Goal: Transaction & Acquisition: Purchase product/service

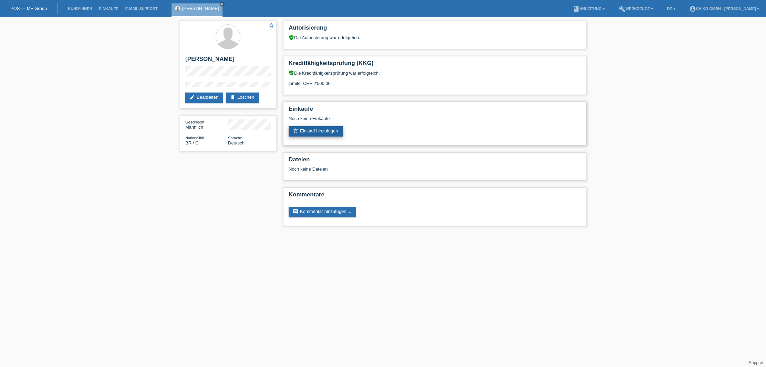
click at [311, 131] on link "add_shopping_cart Einkauf hinzufügen" at bounding box center [316, 131] width 54 height 10
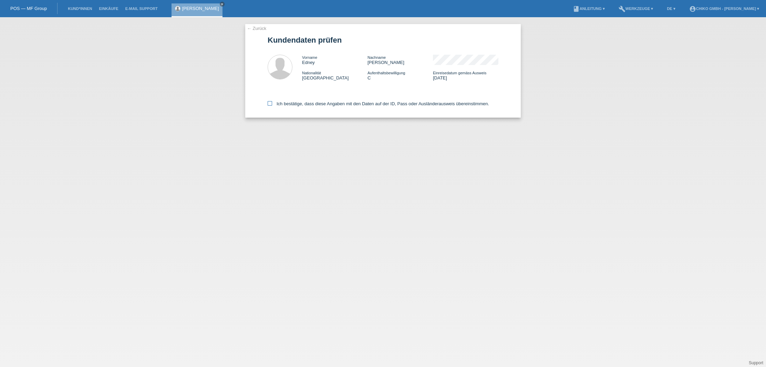
click at [269, 104] on icon at bounding box center [270, 103] width 4 height 4
click at [269, 104] on input "Ich bestätige, dass diese Angaben mit den Daten auf der ID, Pass oder Ausländer…" at bounding box center [270, 103] width 4 height 4
checkbox input "true"
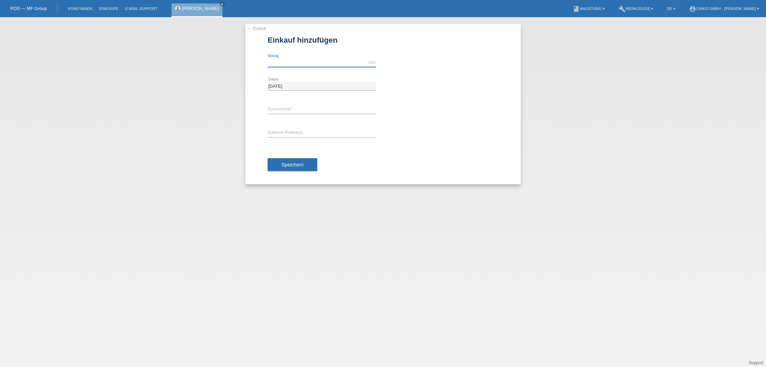
click at [302, 63] on input "text" at bounding box center [322, 63] width 108 height 9
type input "1999.00"
click at [306, 162] on button "Speichern" at bounding box center [293, 164] width 50 height 13
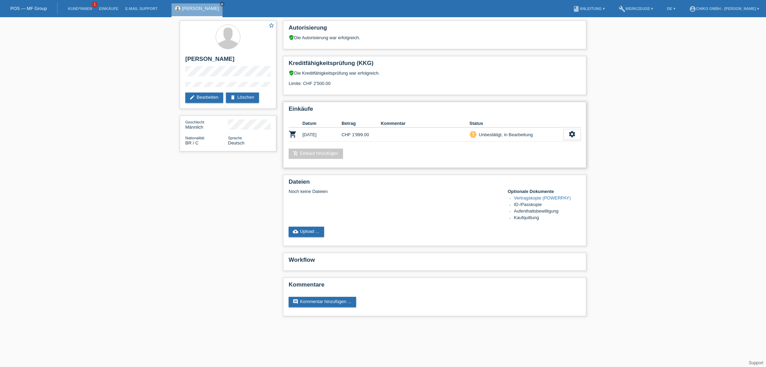
scroll to position [0, 0]
click at [379, 133] on td "CHF 1'999.00" at bounding box center [361, 135] width 39 height 14
drag, startPoint x: 345, startPoint y: 135, endPoint x: 330, endPoint y: 138, distance: 15.7
click at [345, 135] on td "CHF 1'999.00" at bounding box center [361, 135] width 39 height 14
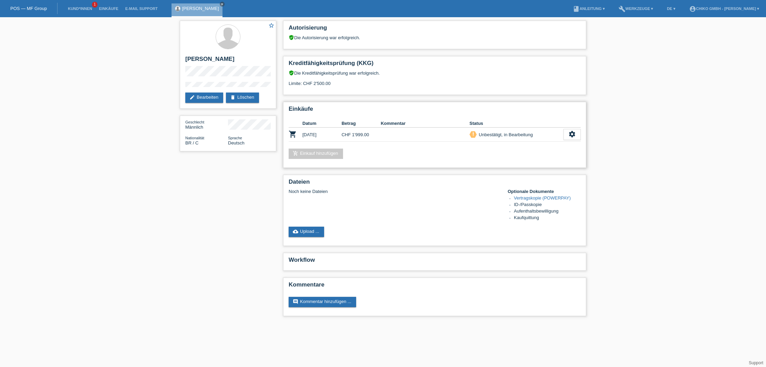
drag, startPoint x: 336, startPoint y: 135, endPoint x: 352, endPoint y: 135, distance: 15.8
click at [337, 135] on td "22.09.2025" at bounding box center [321, 135] width 39 height 14
click at [109, 8] on link "Einkäufe" at bounding box center [108, 9] width 26 height 4
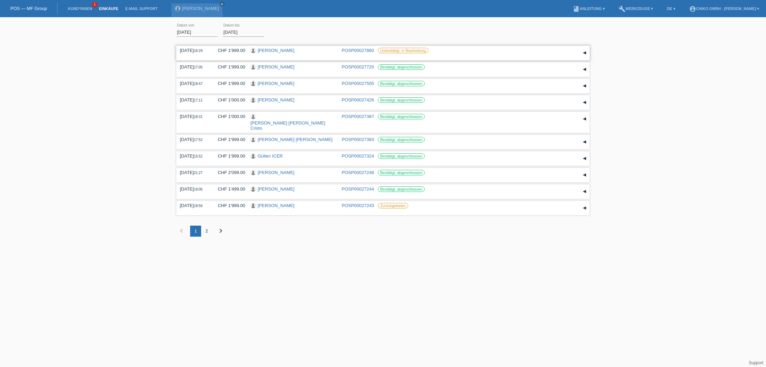
click at [360, 50] on link "POSP00027860" at bounding box center [358, 50] width 32 height 5
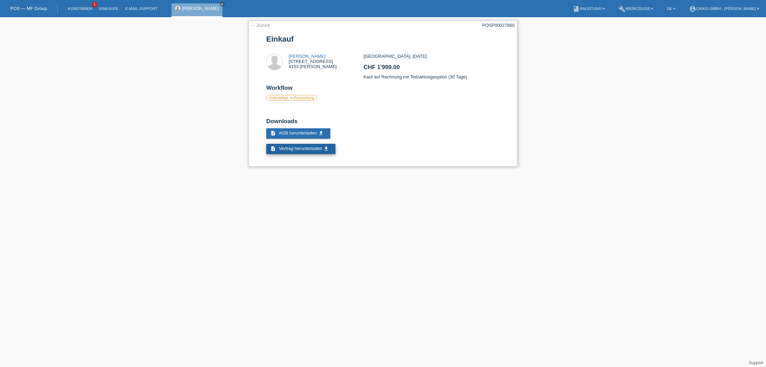
click at [302, 148] on span "Vertrag herunterladen" at bounding box center [300, 148] width 43 height 5
